Goal: Navigation & Orientation: Find specific page/section

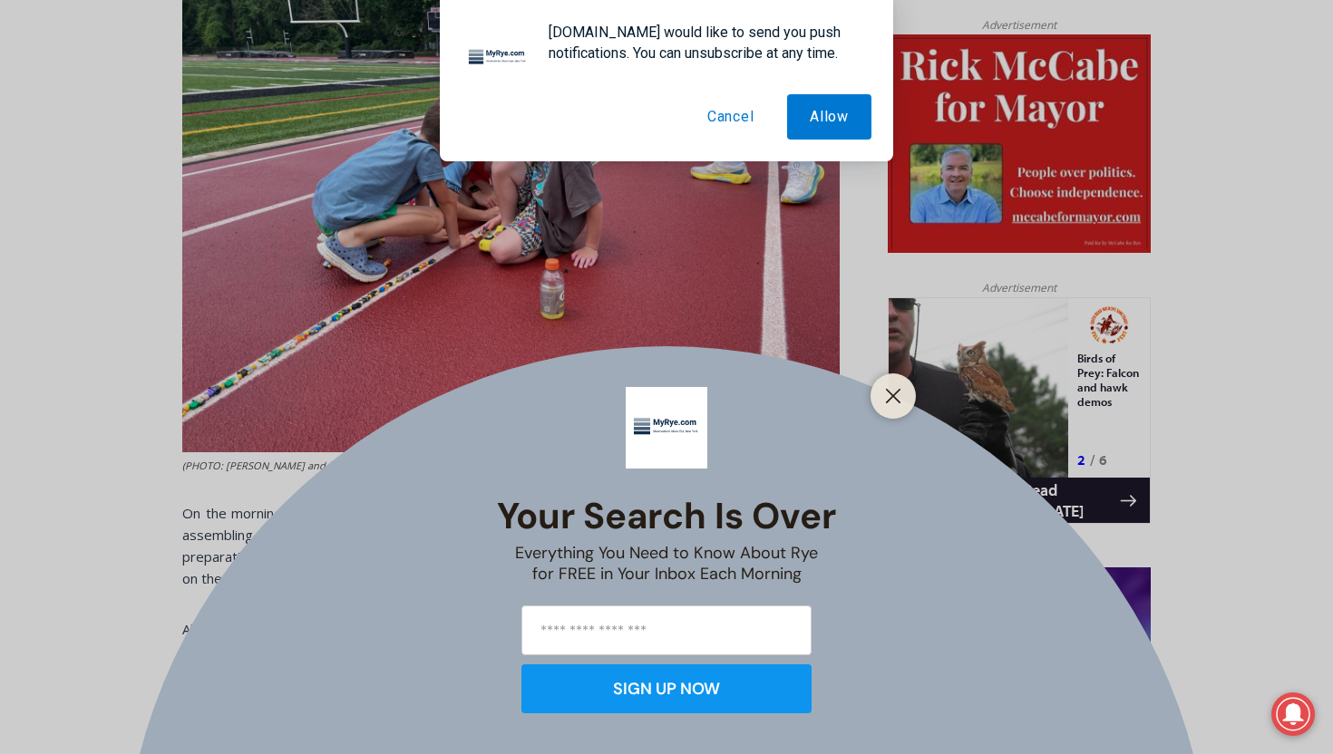
scroll to position [916, 0]
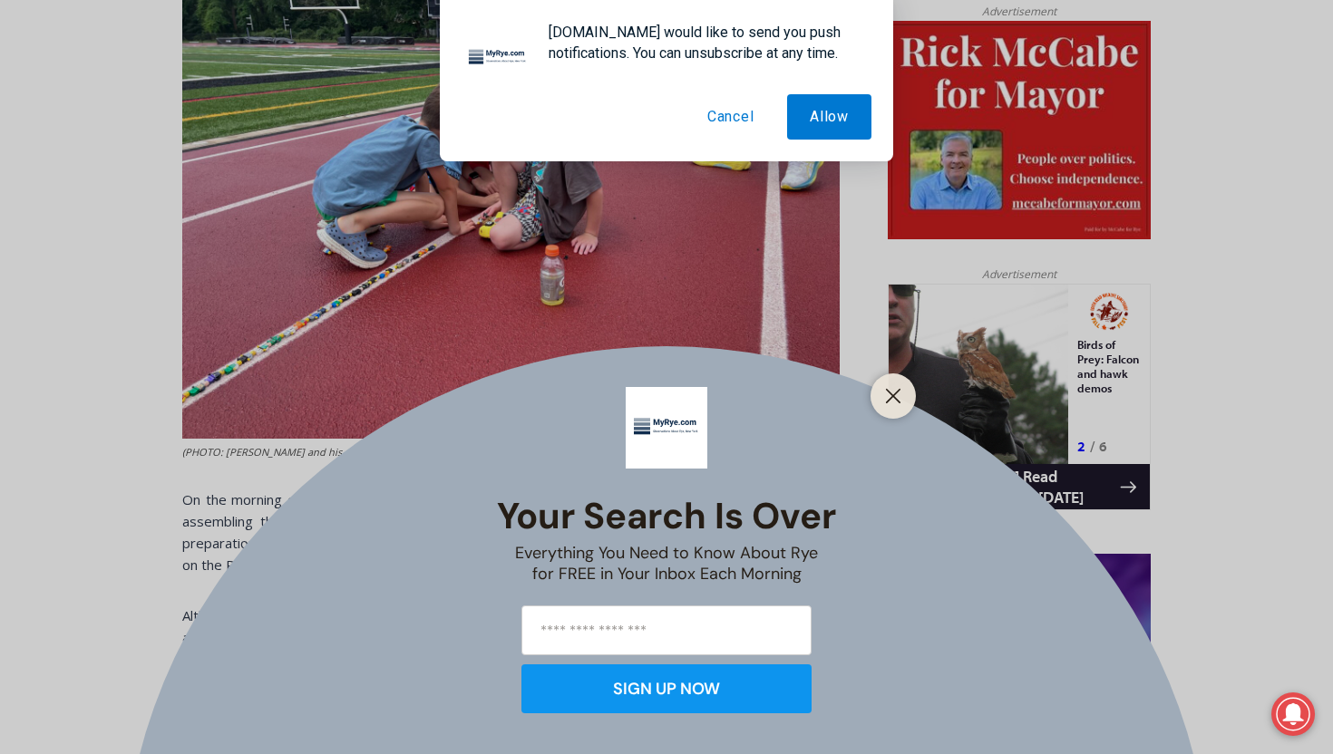
click at [909, 395] on div at bounding box center [892, 396] width 45 height 45
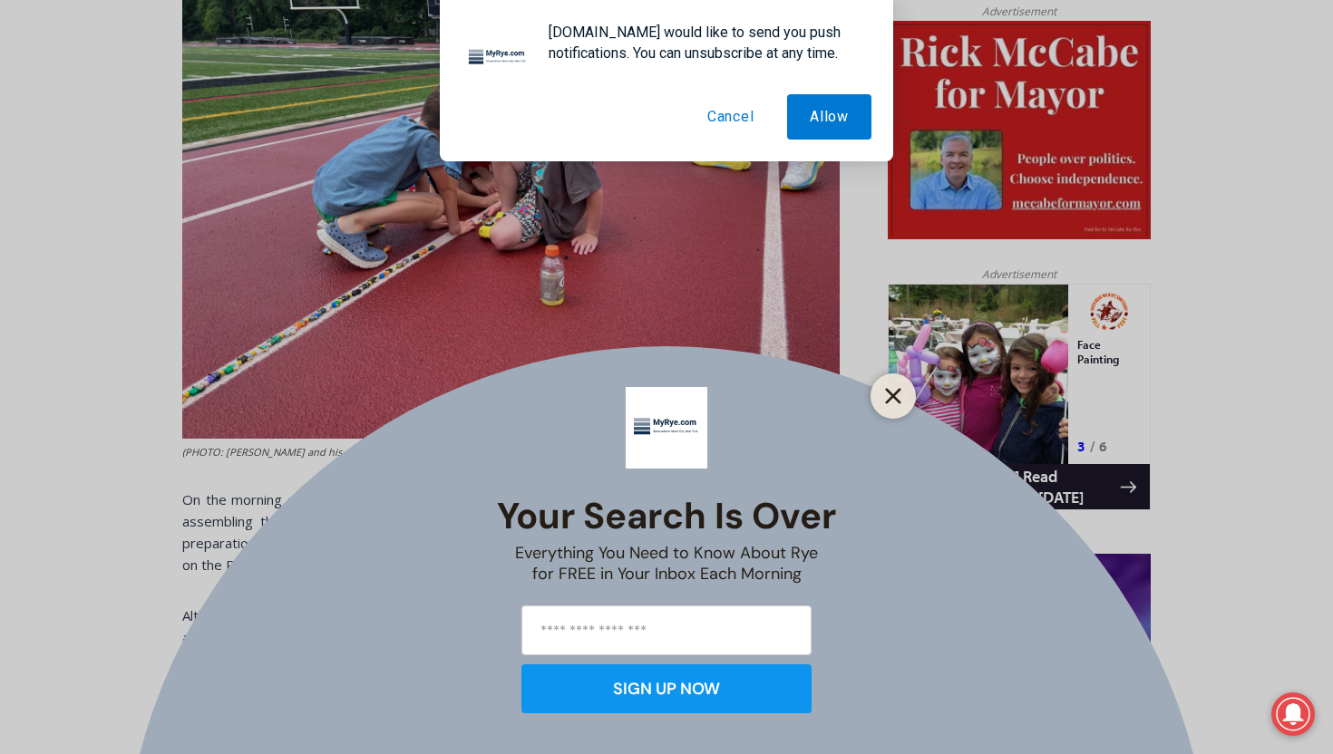
click at [894, 396] on line "Close" at bounding box center [893, 396] width 13 height 13
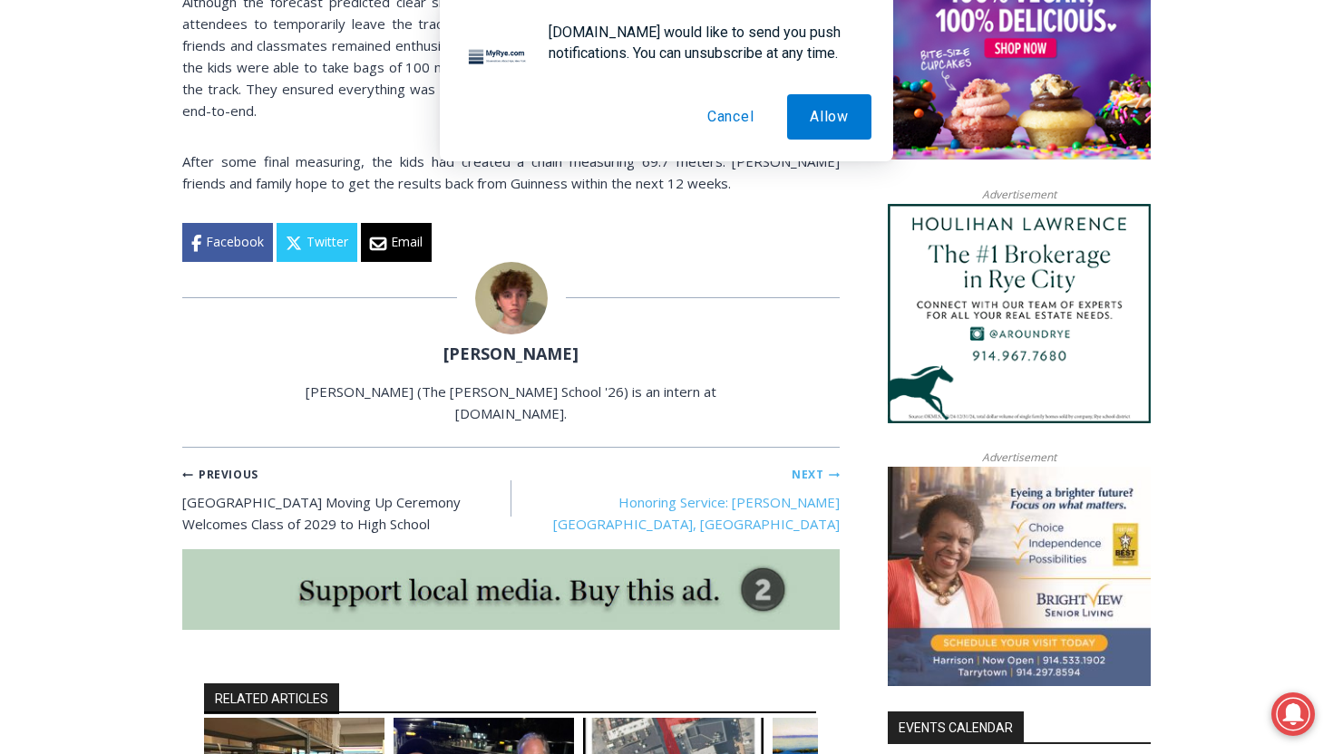
scroll to position [1530, 0]
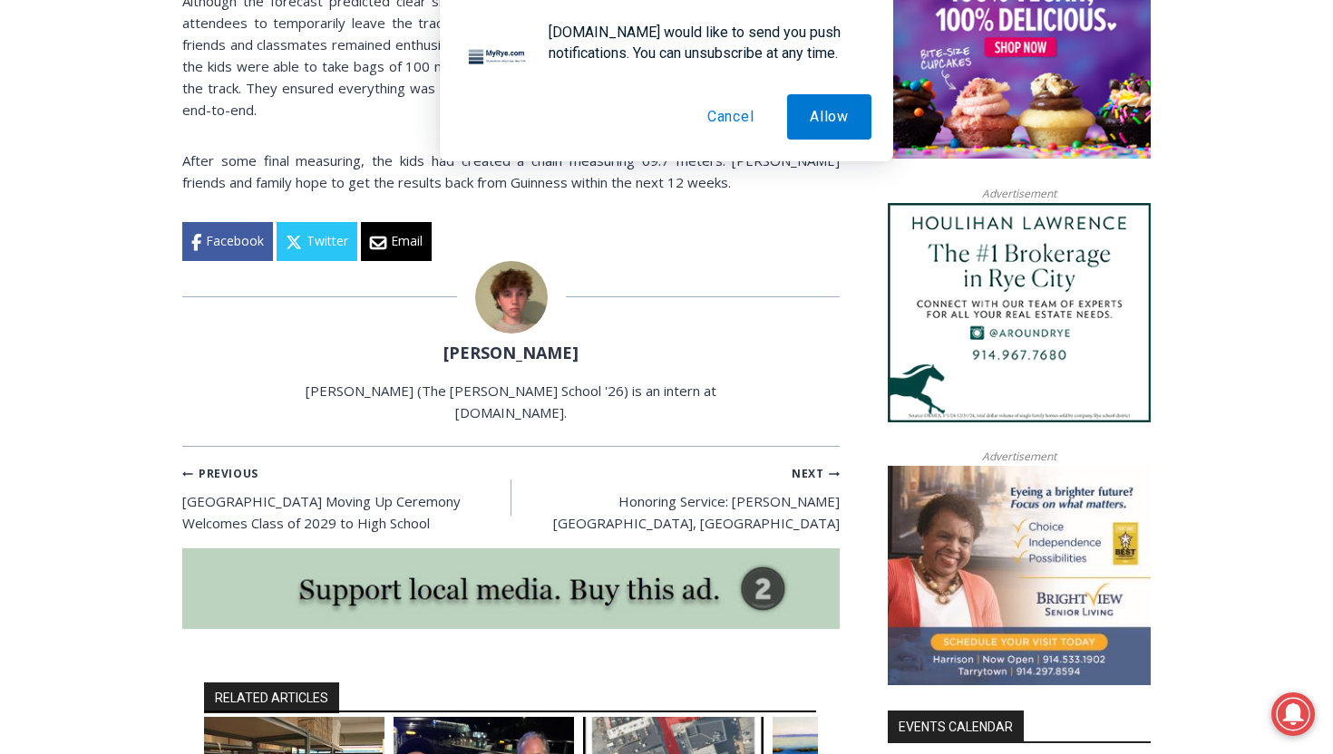
click at [510, 261] on img at bounding box center [511, 297] width 73 height 73
click at [511, 342] on link "[PERSON_NAME]" at bounding box center [510, 353] width 135 height 22
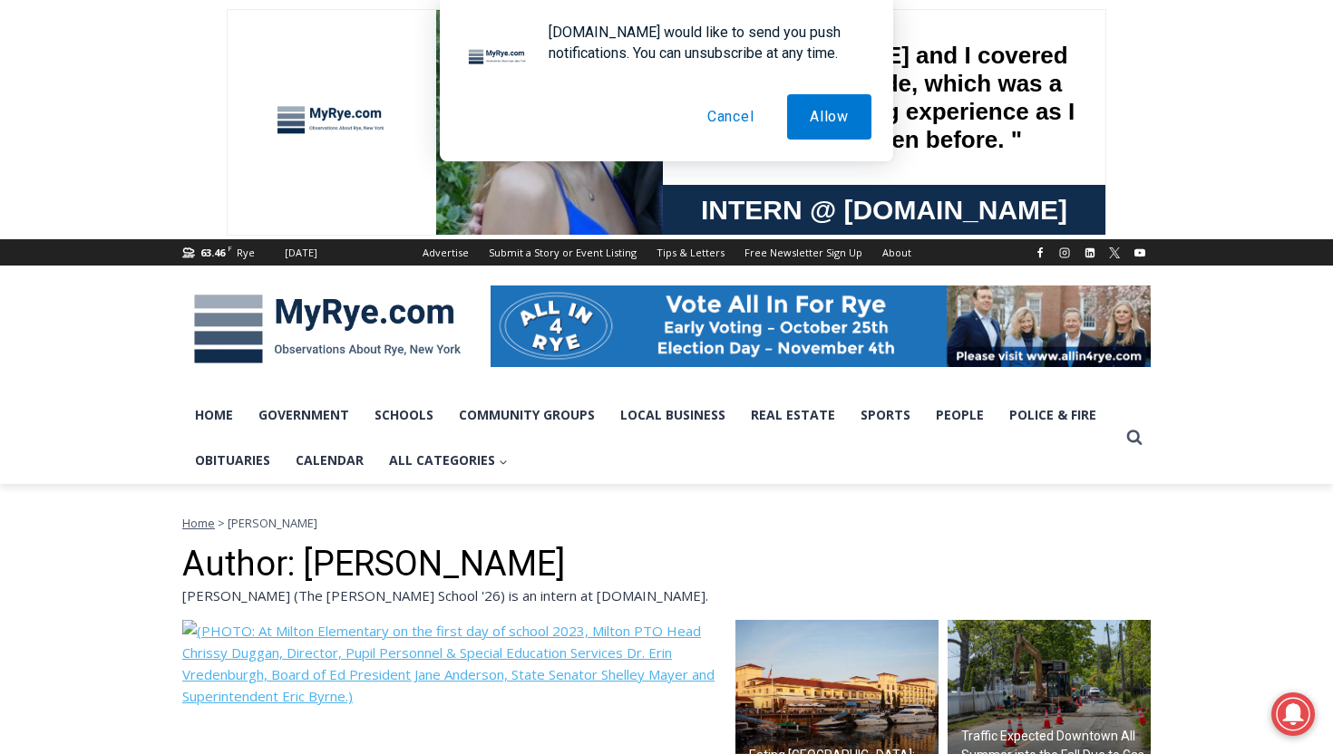
click at [745, 120] on button "Cancel" at bounding box center [731, 116] width 92 height 45
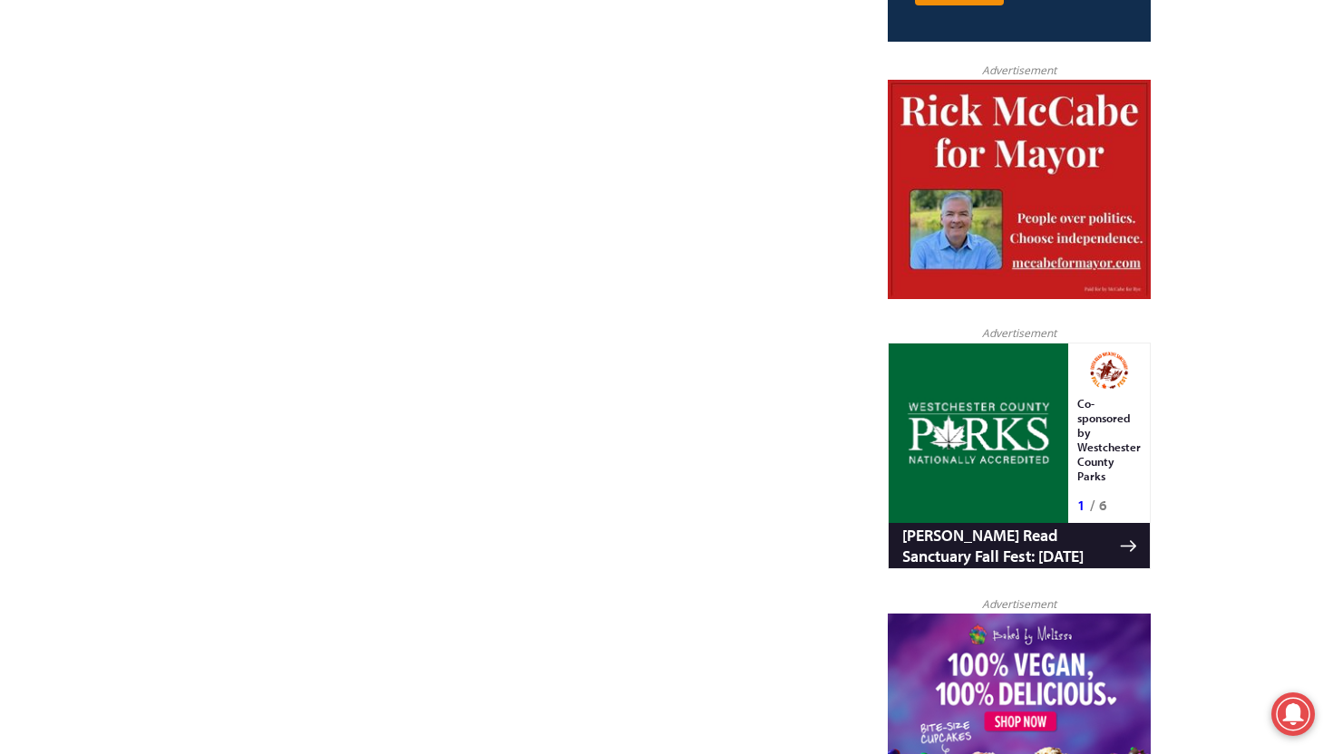
scroll to position [1382, 0]
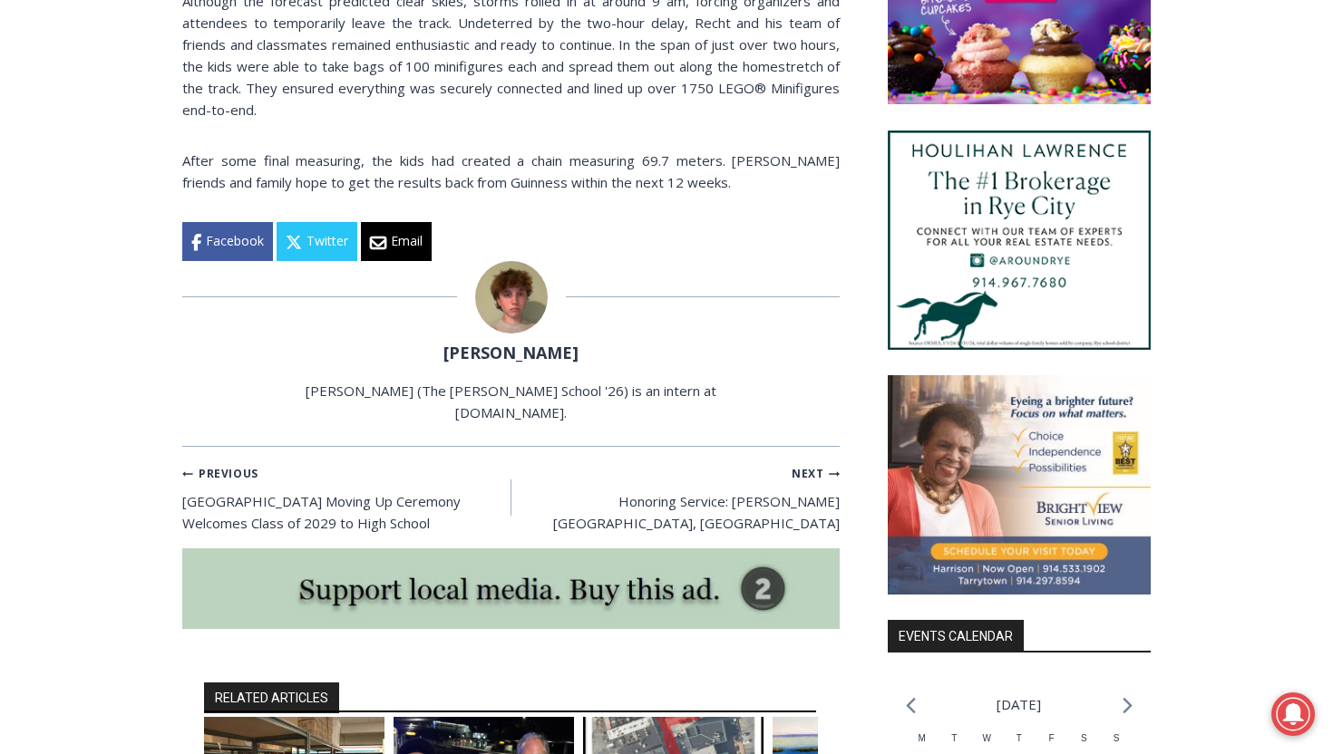
scroll to position [1509, 0]
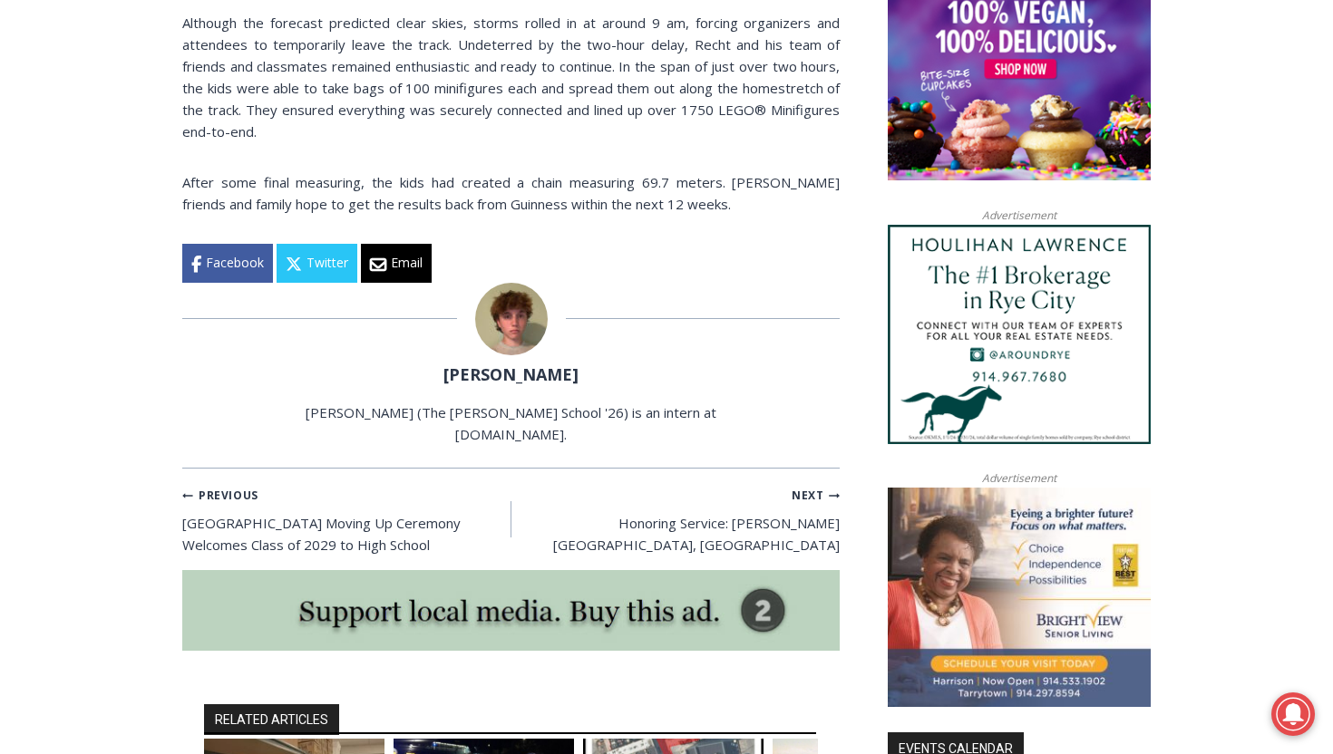
click at [500, 364] on link "[PERSON_NAME]" at bounding box center [510, 375] width 135 height 22
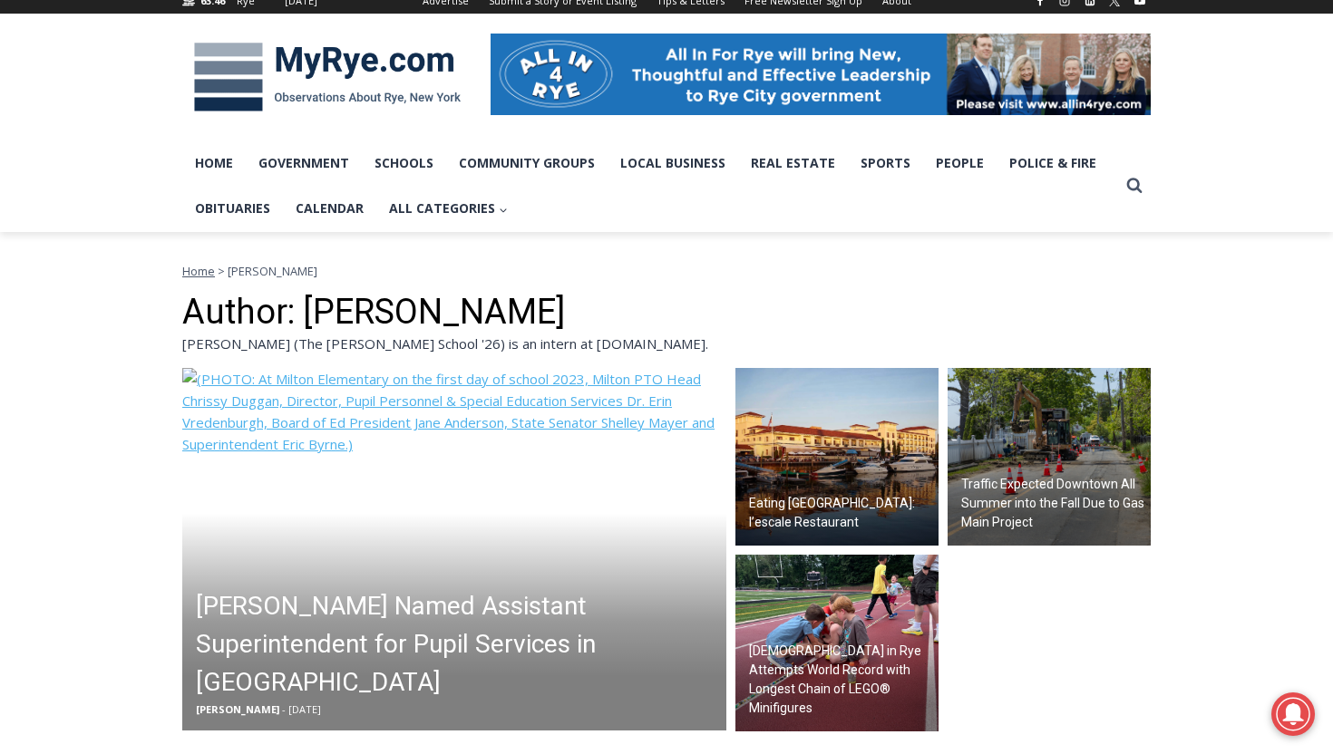
scroll to position [306, 0]
